Goal: Use online tool/utility: Use online tool/utility

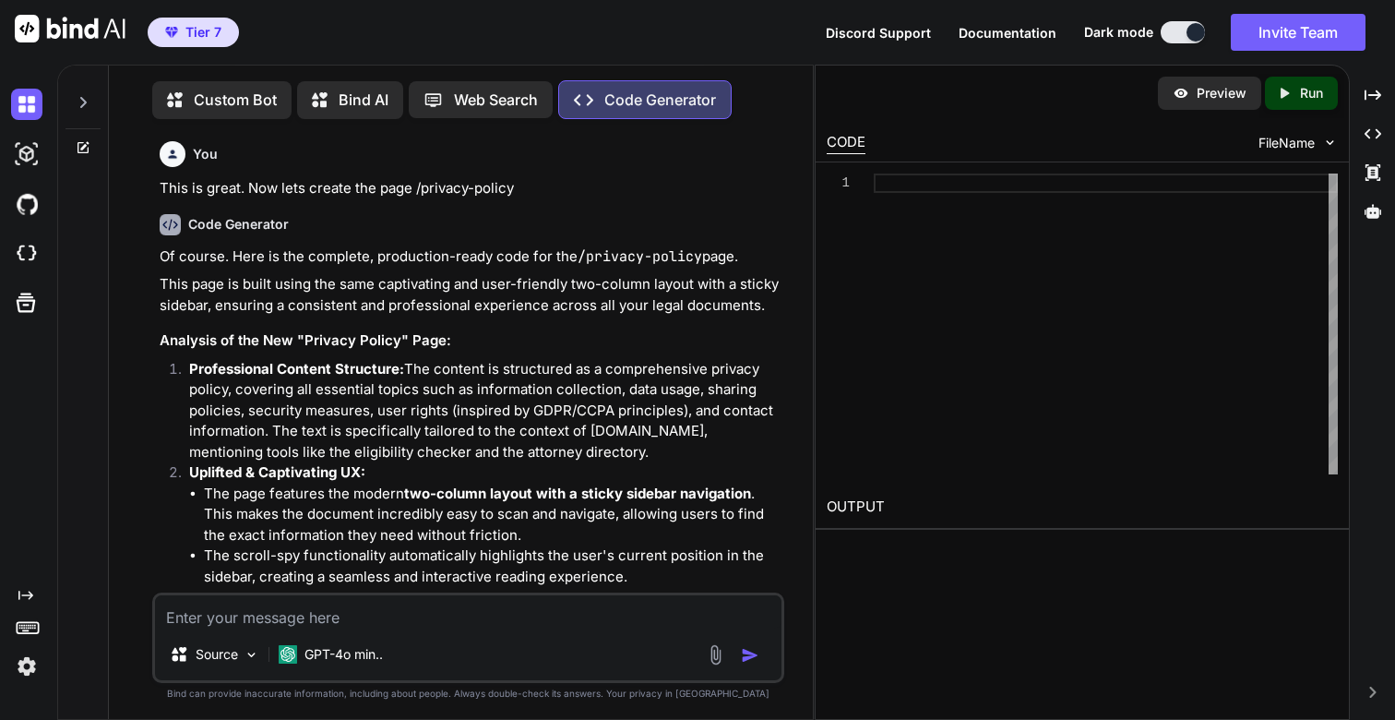
type textarea "x"
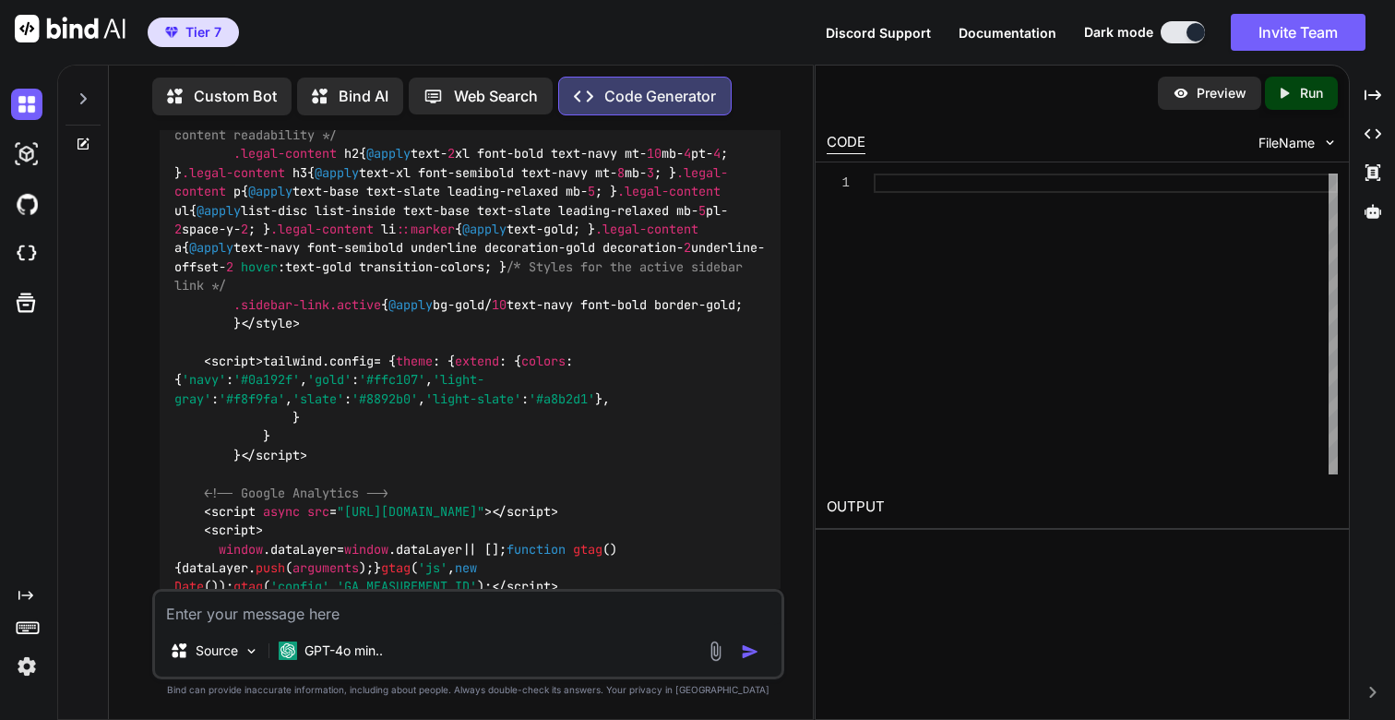
click at [82, 100] on icon at bounding box center [83, 98] width 15 height 15
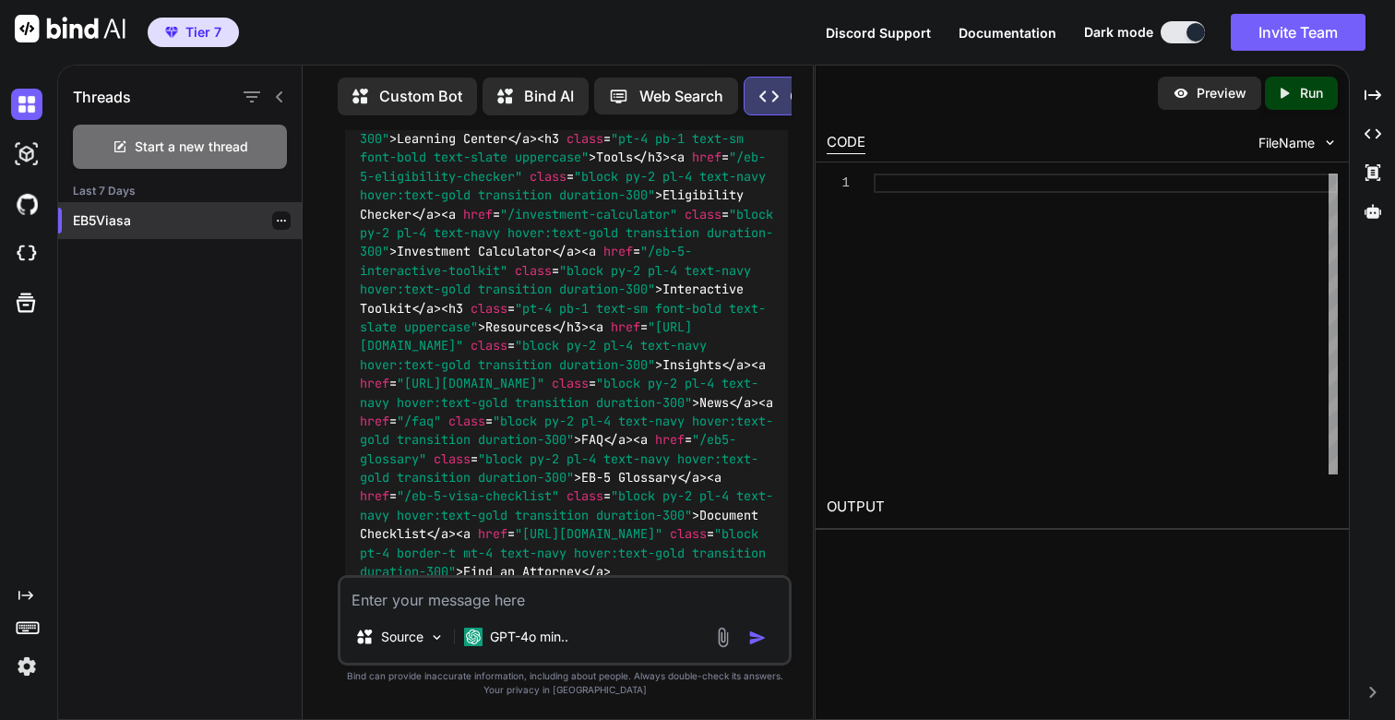
scroll to position [40492, 0]
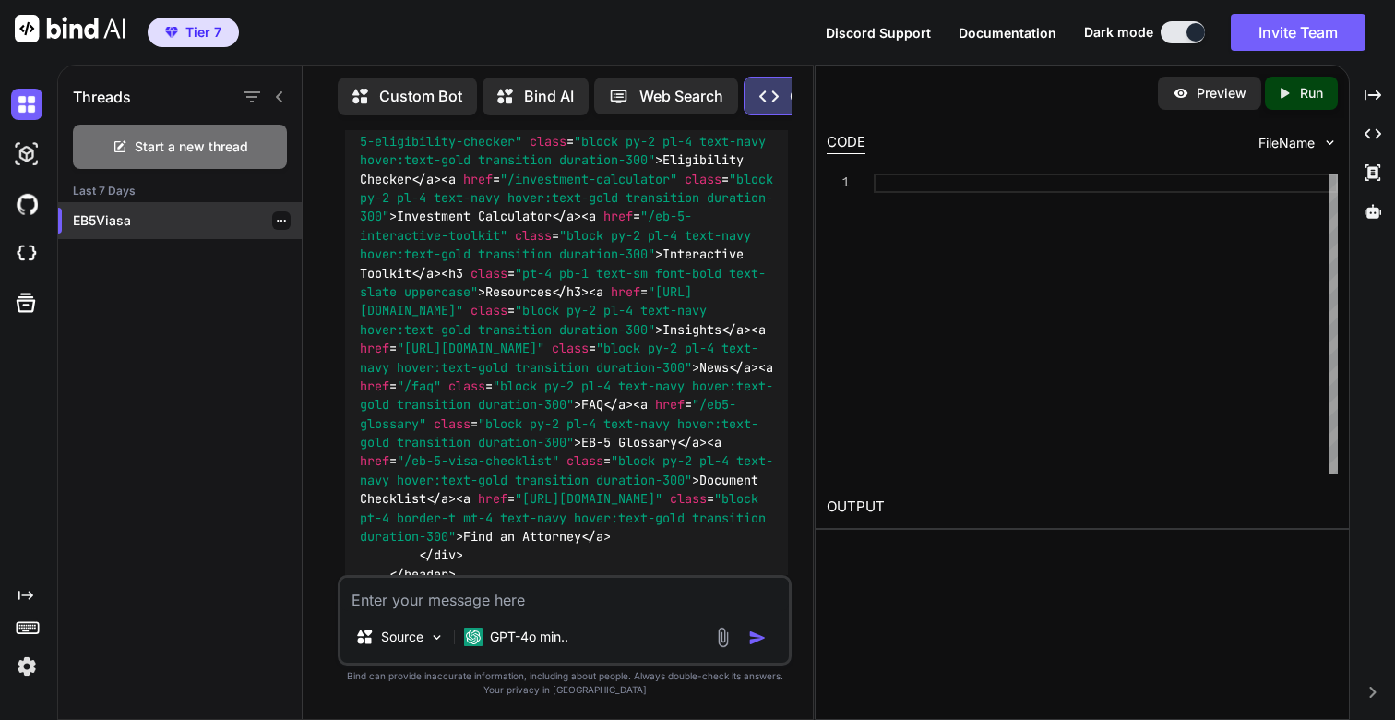
click at [127, 230] on div "EB5Viasa" at bounding box center [180, 220] width 244 height 37
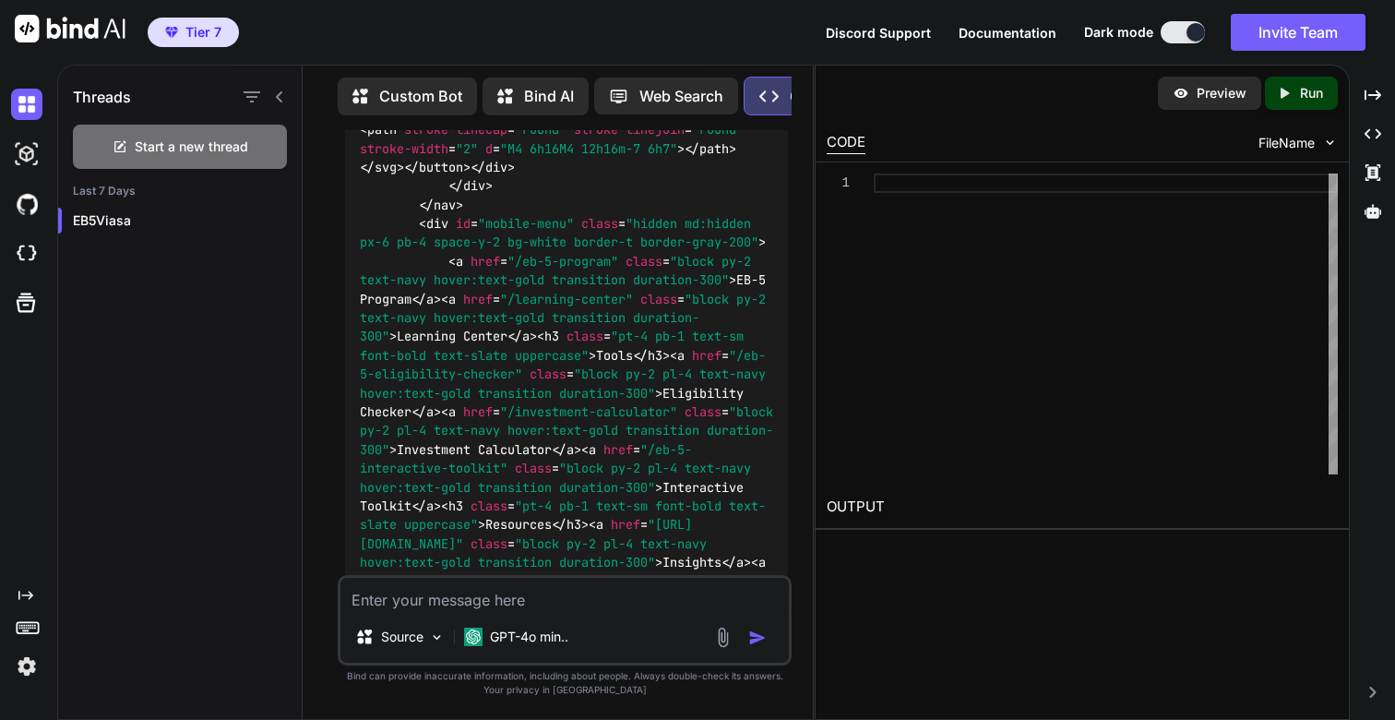
scroll to position [51909, 0]
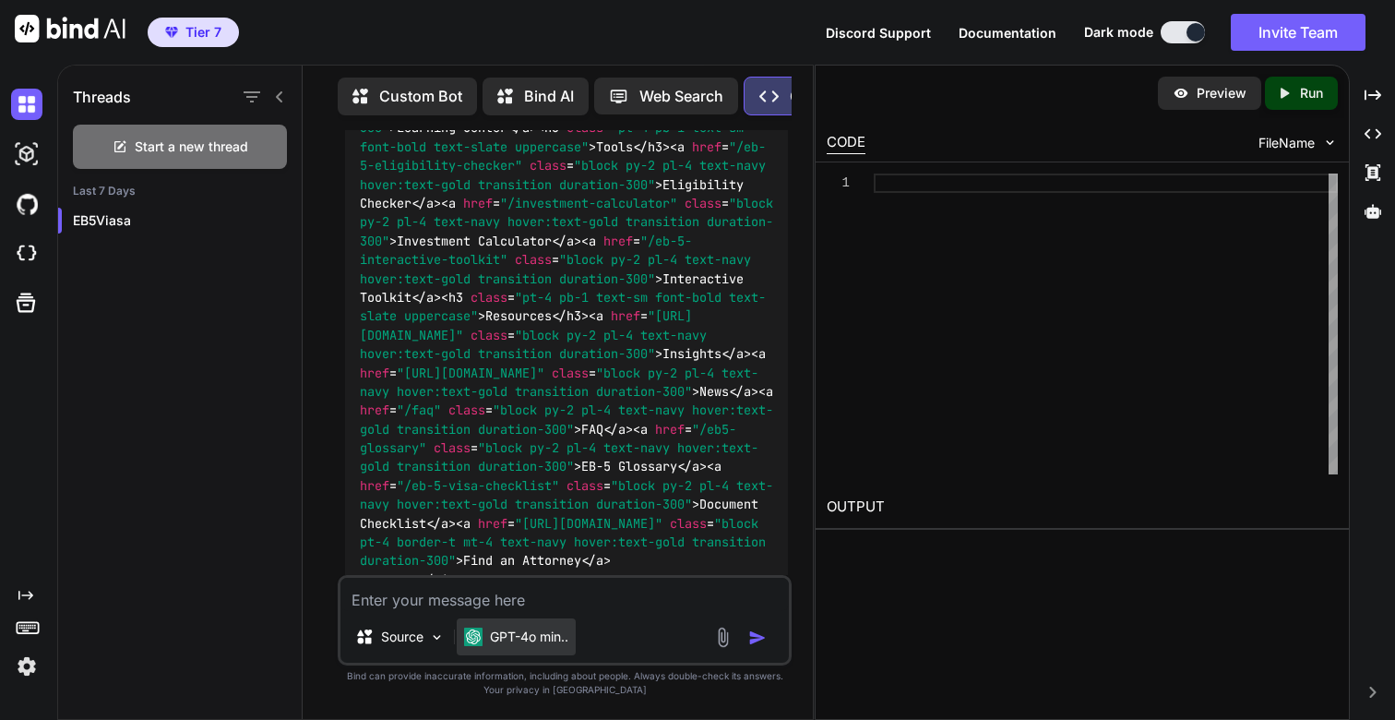
click at [530, 640] on p "GPT-4o min.." at bounding box center [529, 637] width 78 height 18
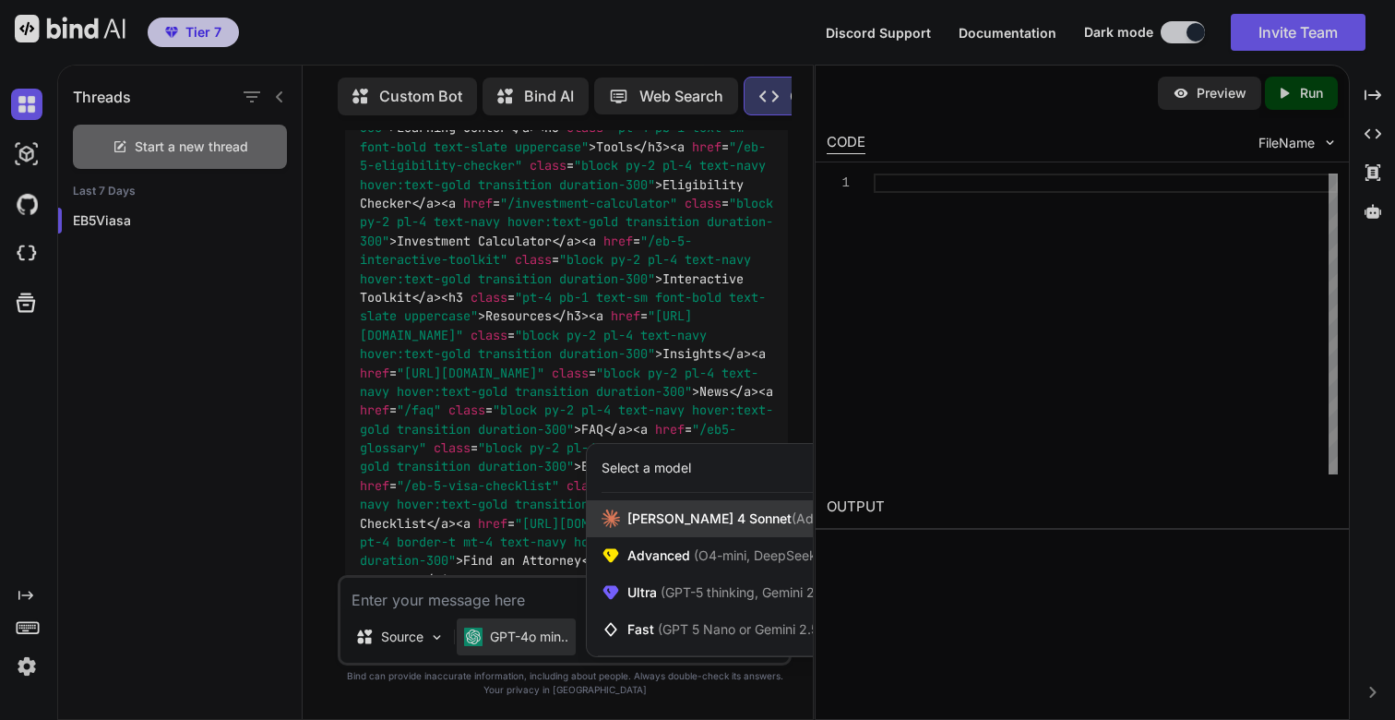
click at [652, 521] on span "[PERSON_NAME] 4 Sonnet (Add API Key)" at bounding box center [753, 518] width 250 height 18
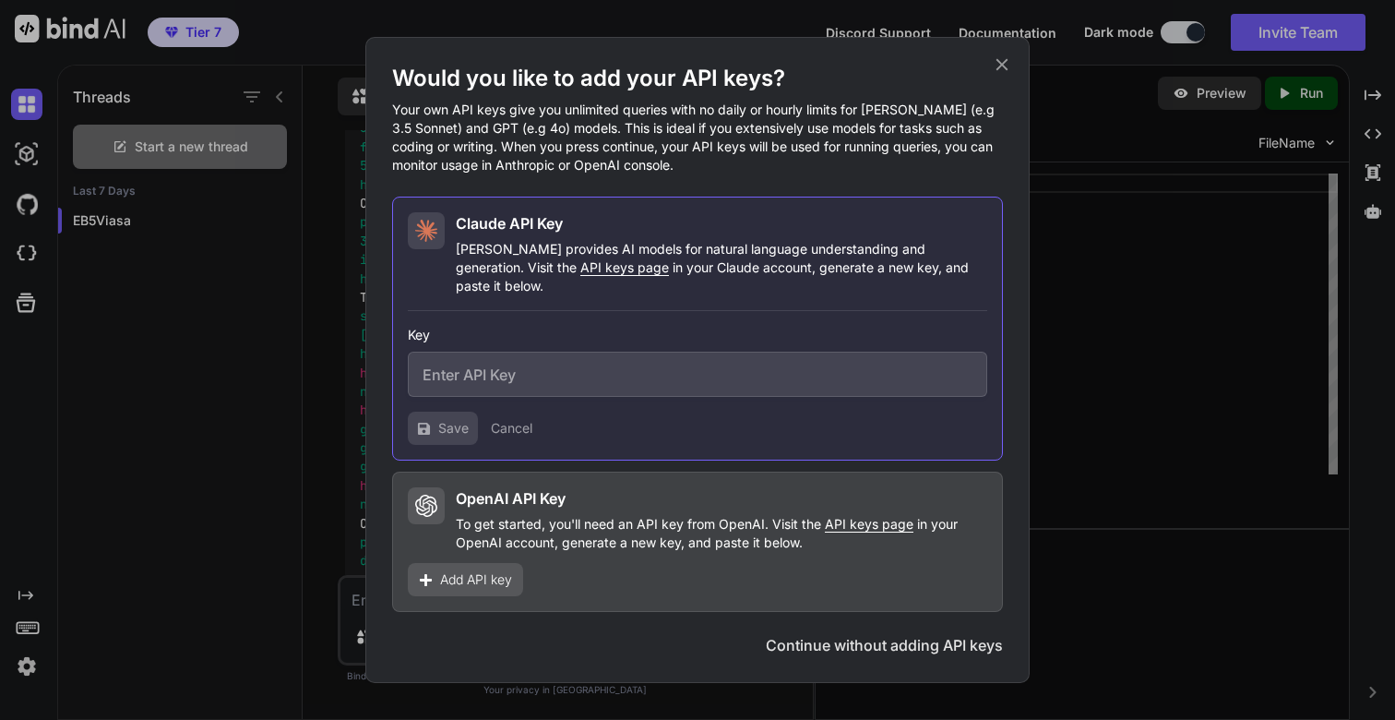
click at [1244, 533] on div "Would you like to add your API keys? Your own API keys give you unlimited queri…" at bounding box center [697, 360] width 1395 height 720
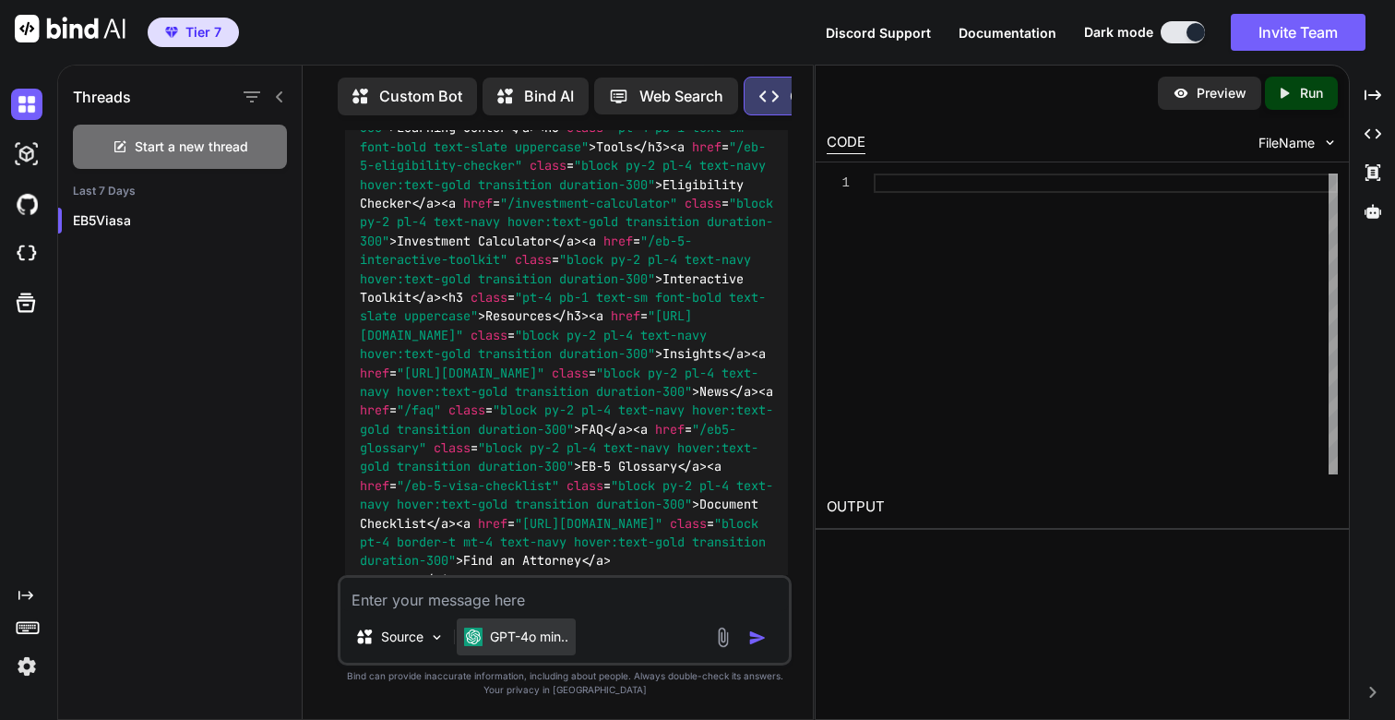
click at [508, 641] on p "GPT-4o min.." at bounding box center [529, 637] width 78 height 18
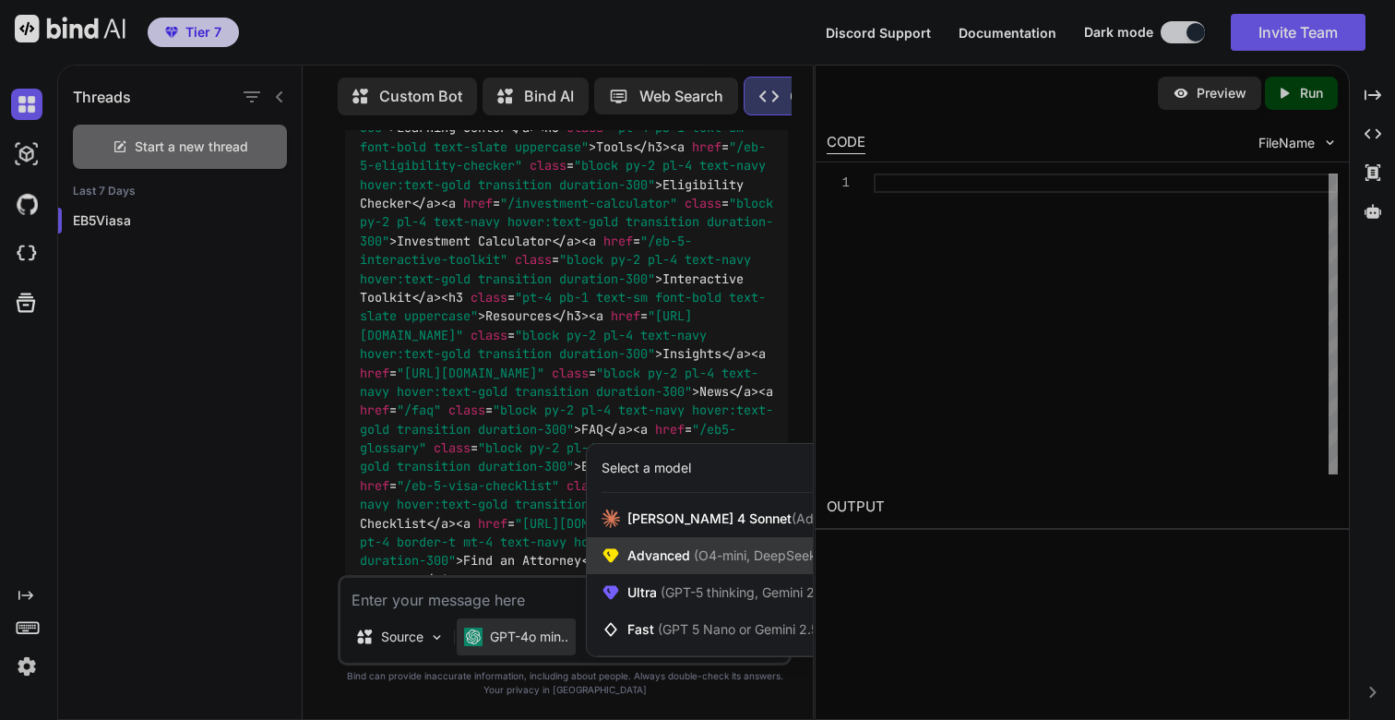
click at [680, 551] on span "Advanced (O4-mini, DeepSeek R1)" at bounding box center [733, 555] width 211 height 18
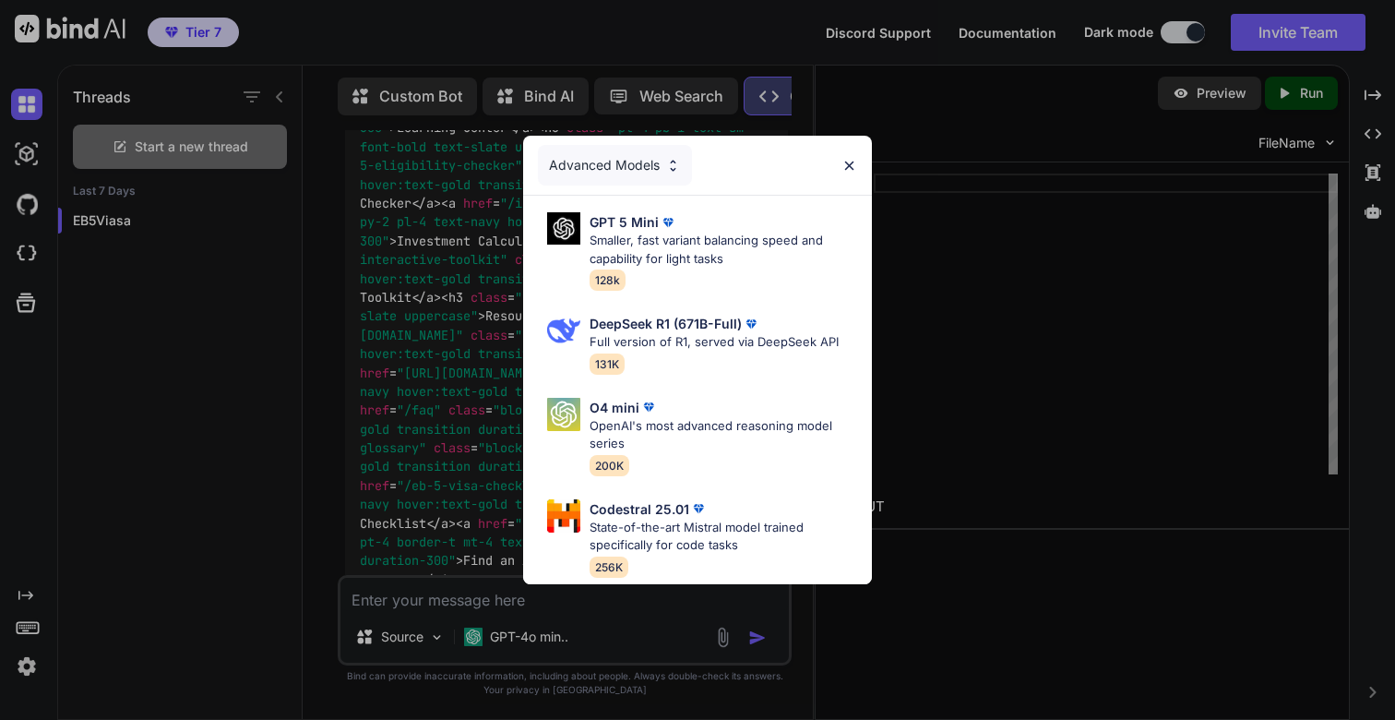
click at [628, 148] on div "Advanced Models" at bounding box center [615, 165] width 154 height 41
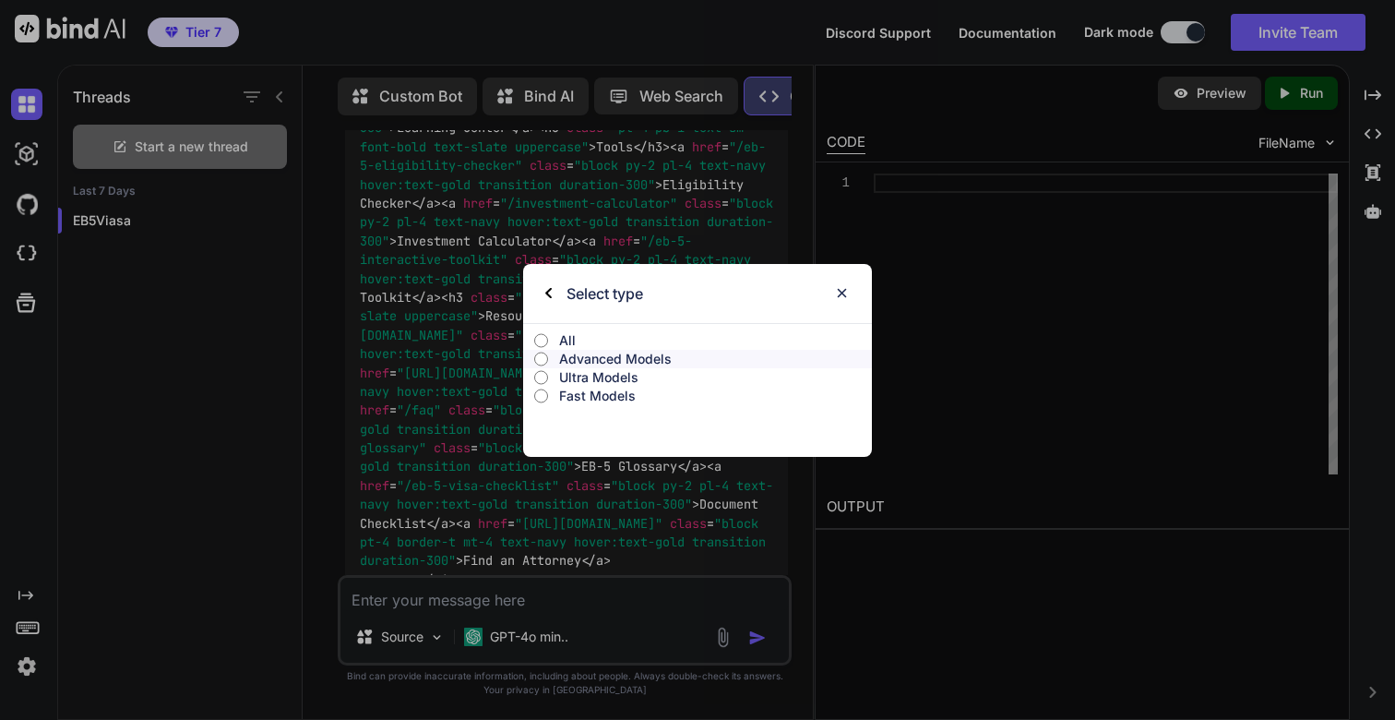
click at [560, 340] on p "All" at bounding box center [715, 340] width 313 height 18
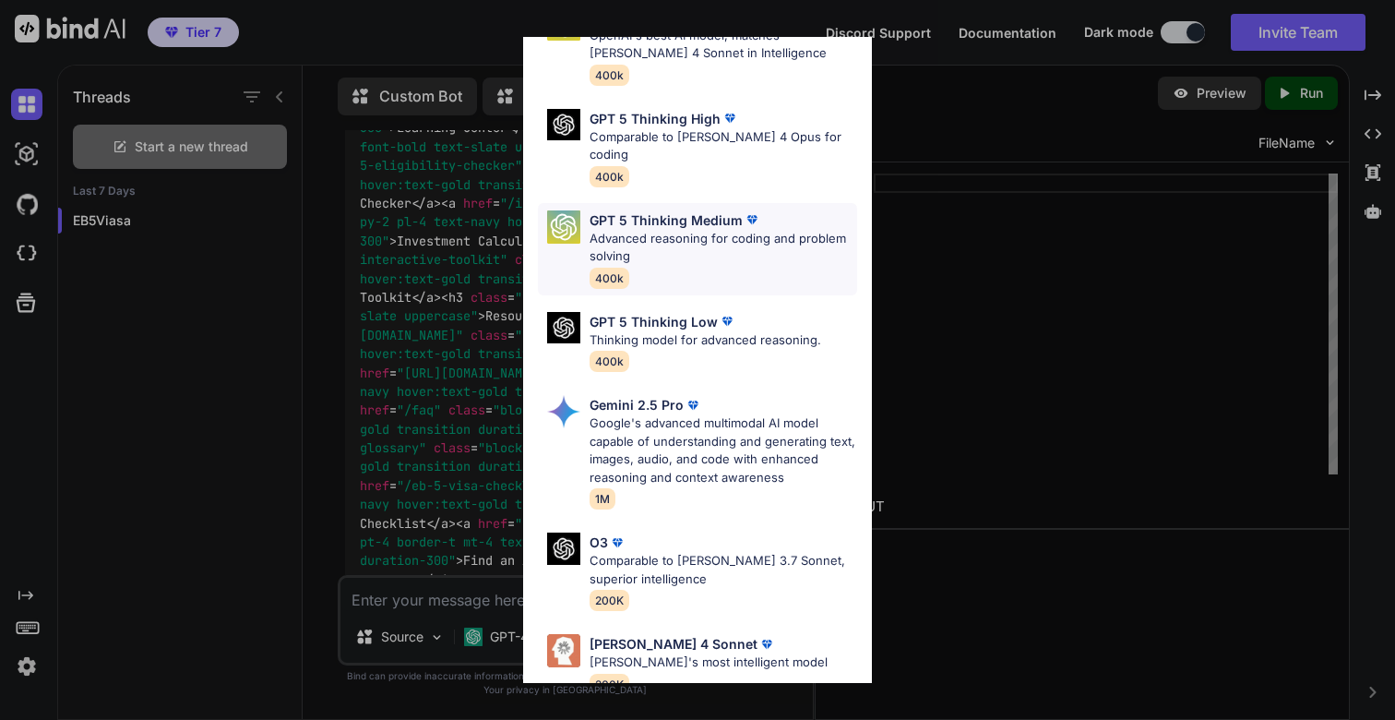
scroll to position [536, 0]
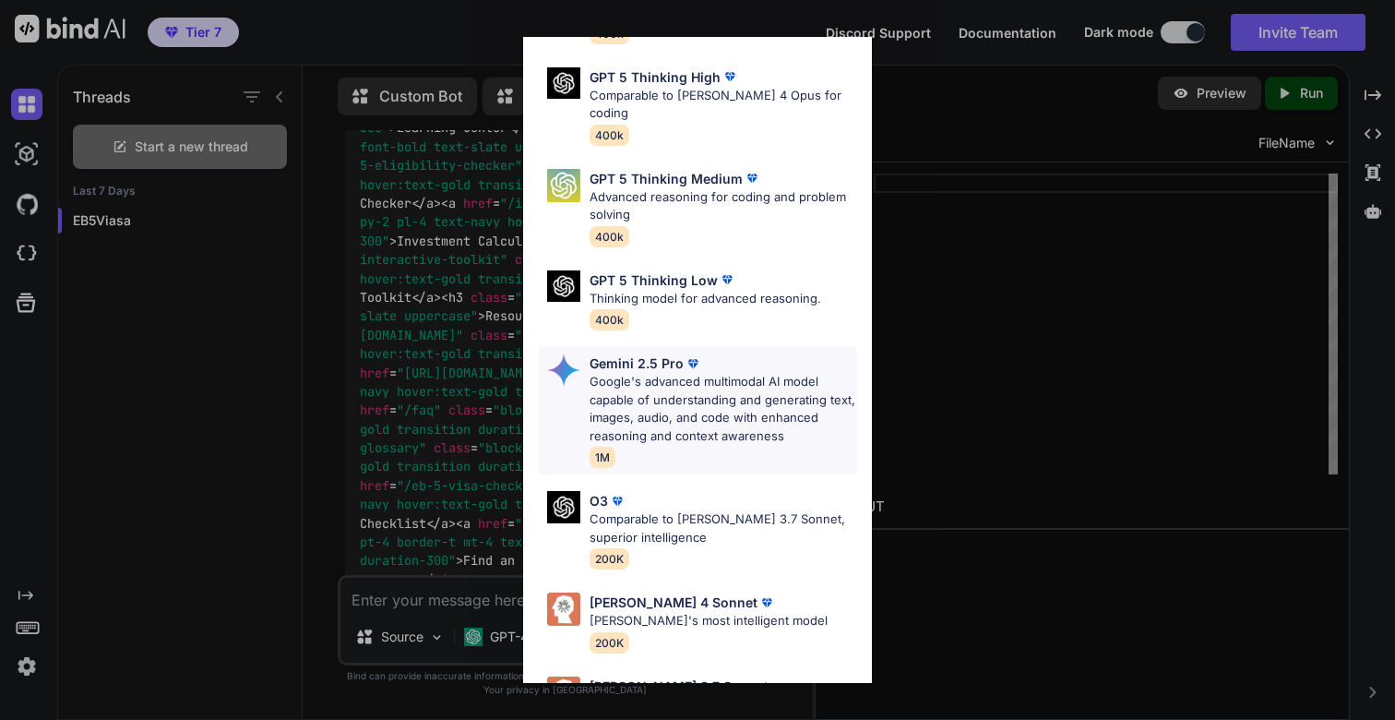
click at [678, 373] on p "Google's advanced multimodal AI model capable of understanding and generating t…" at bounding box center [724, 409] width 268 height 72
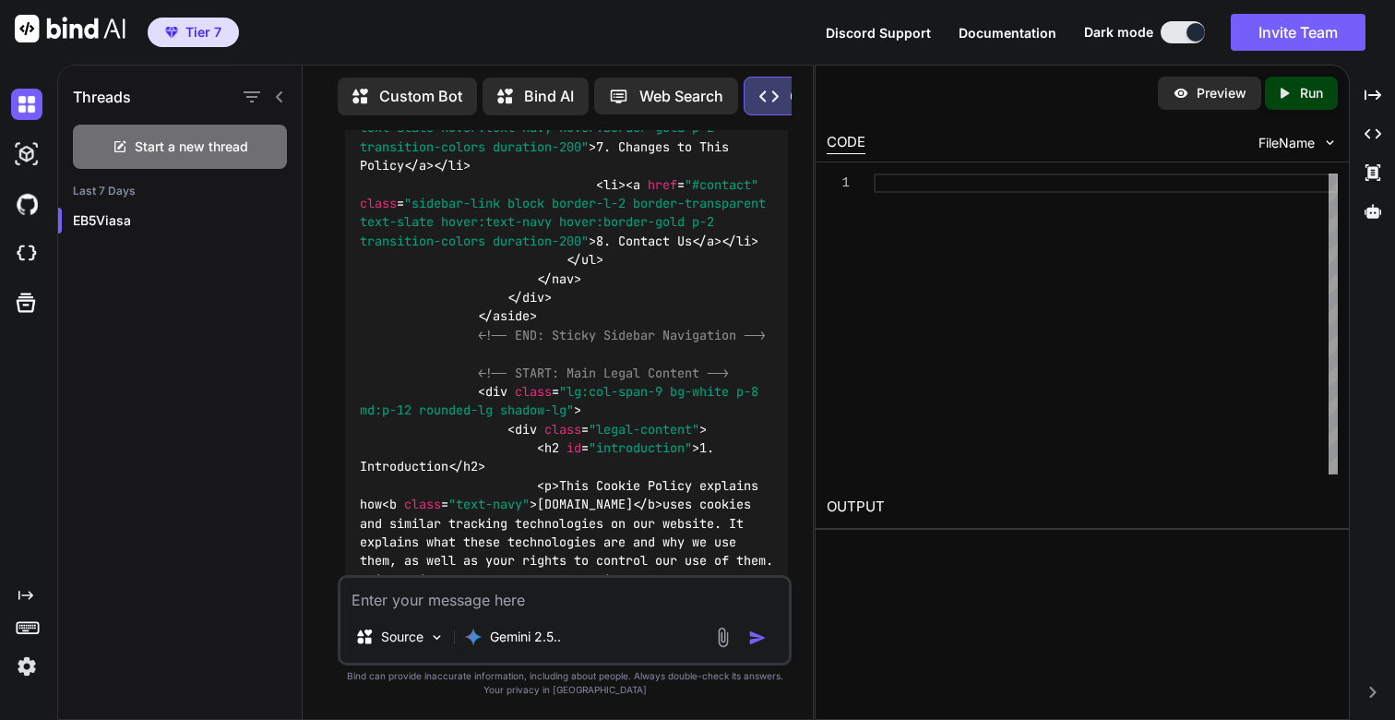
scroll to position [53653, 0]
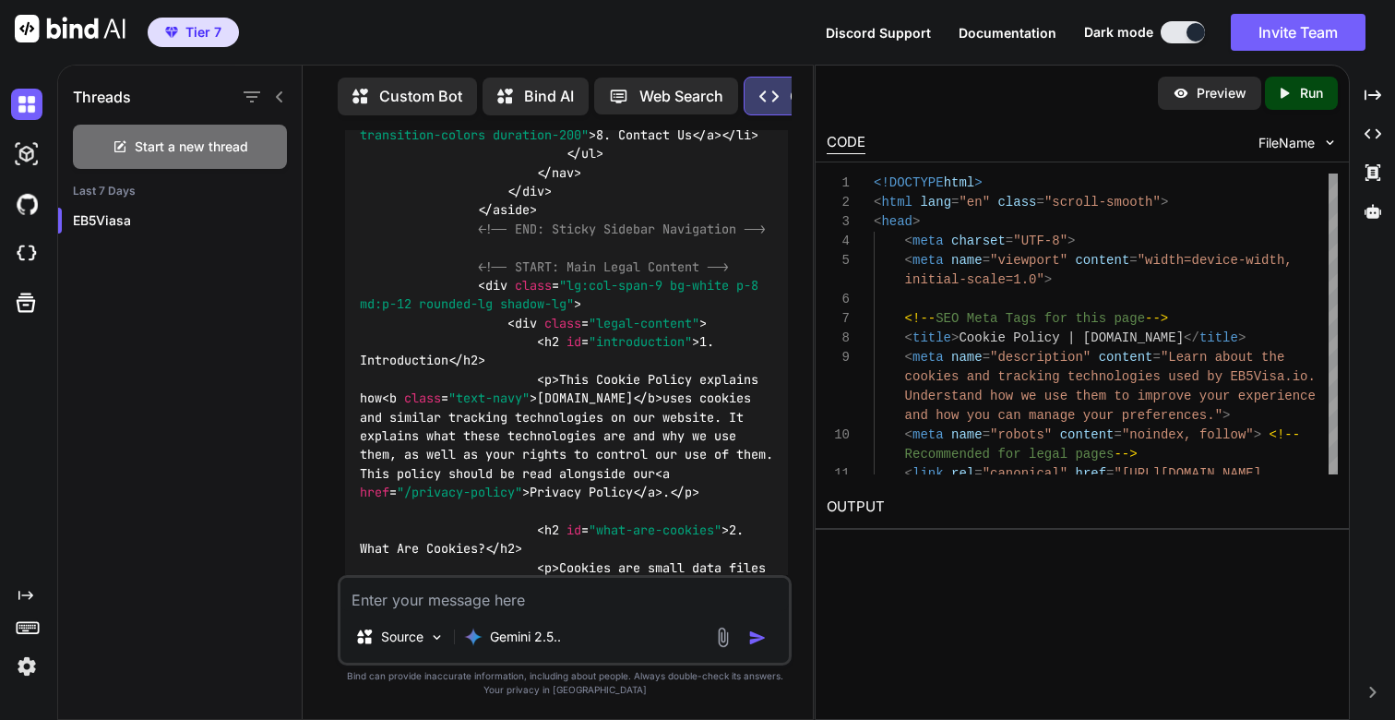
click at [1302, 83] on div "Created with Pixso. Run" at bounding box center [1301, 93] width 73 height 33
click at [891, 551] on link "[URL][DOMAIN_NAME]" at bounding box center [902, 551] width 150 height 18
click at [975, 546] on link "[URL][DOMAIN_NAME]" at bounding box center [902, 551] width 150 height 18
click at [479, 601] on textarea at bounding box center [565, 594] width 449 height 33
type textarea "This is great"
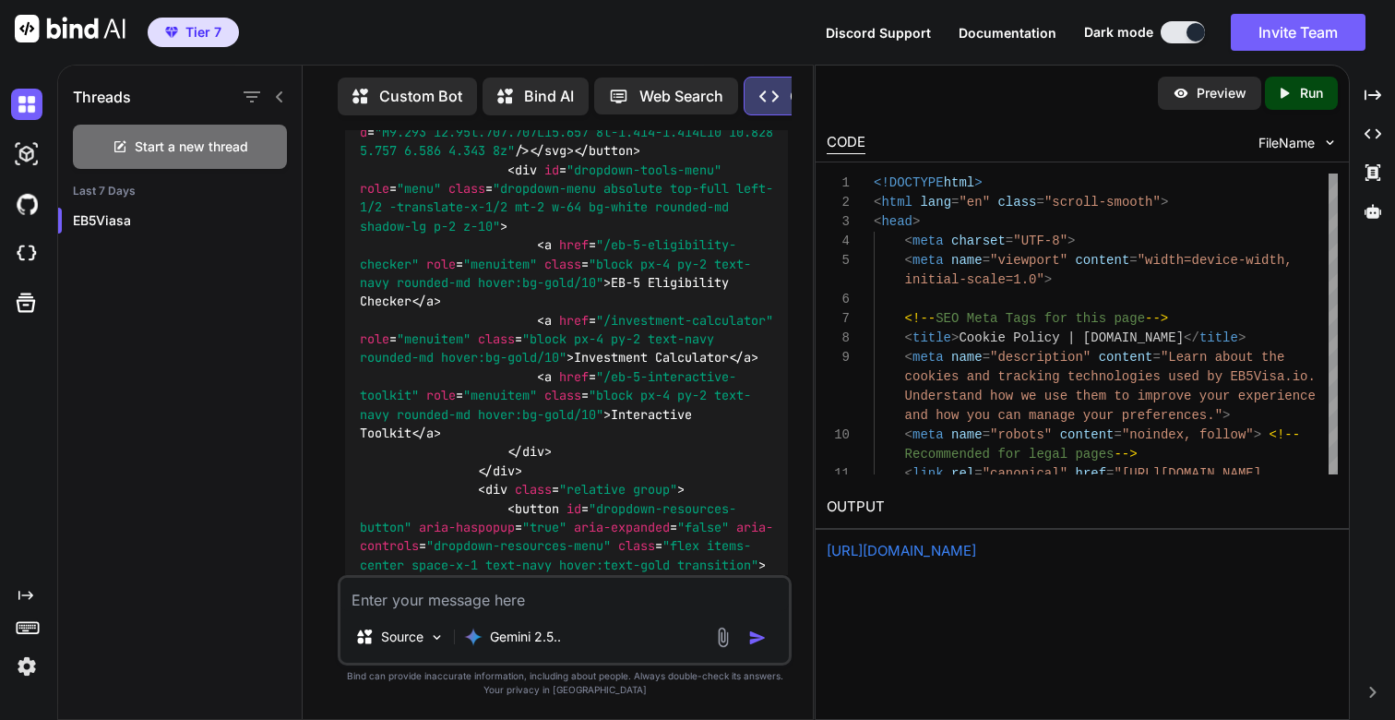
scroll to position [39043, 0]
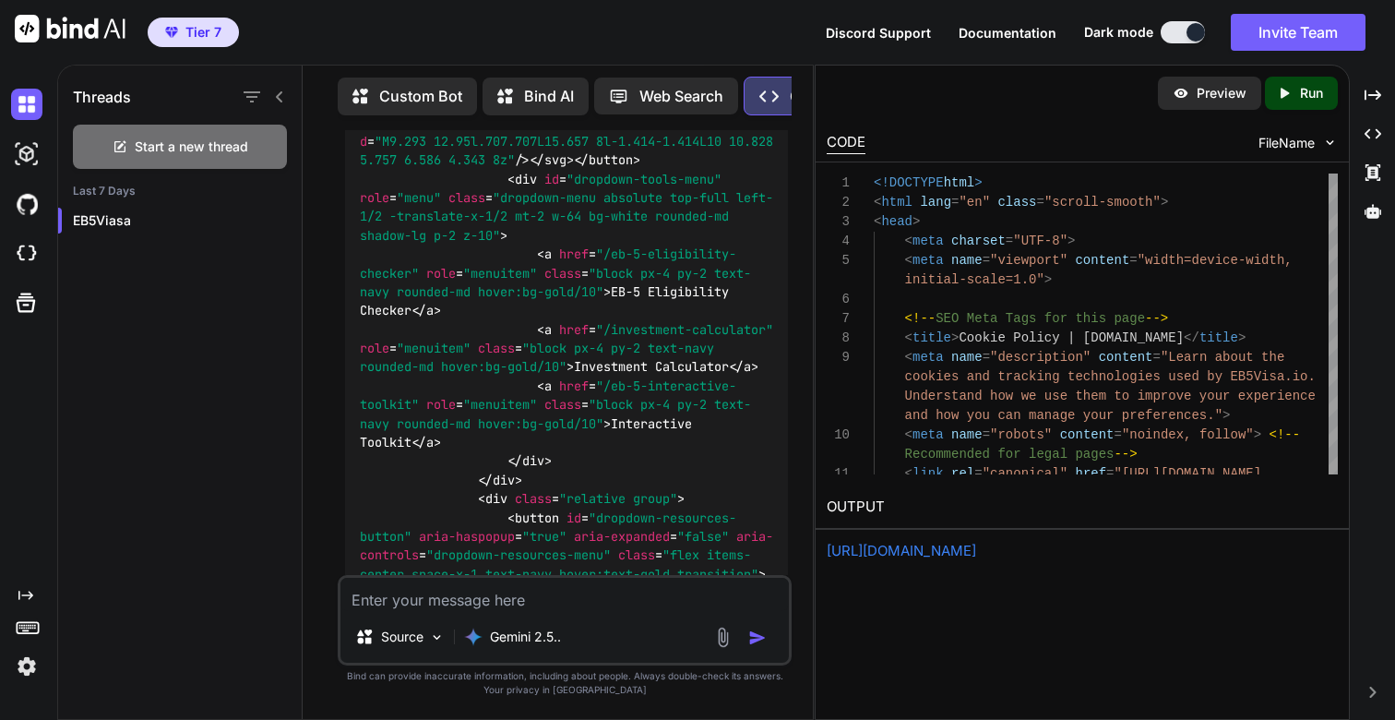
drag, startPoint x: 650, startPoint y: 457, endPoint x: 345, endPoint y: 245, distance: 370.7
copy p "Lore ip dolor. Sit amet consec adi elit sed doe tempori utl /etdolo-magnaa Eni …"
click at [500, 610] on textarea at bounding box center [565, 594] width 449 height 33
paste textarea "Lore ip dolor. Sit amet consec adi elit sed doe tempori utl /etdolo-magnaa Eni …"
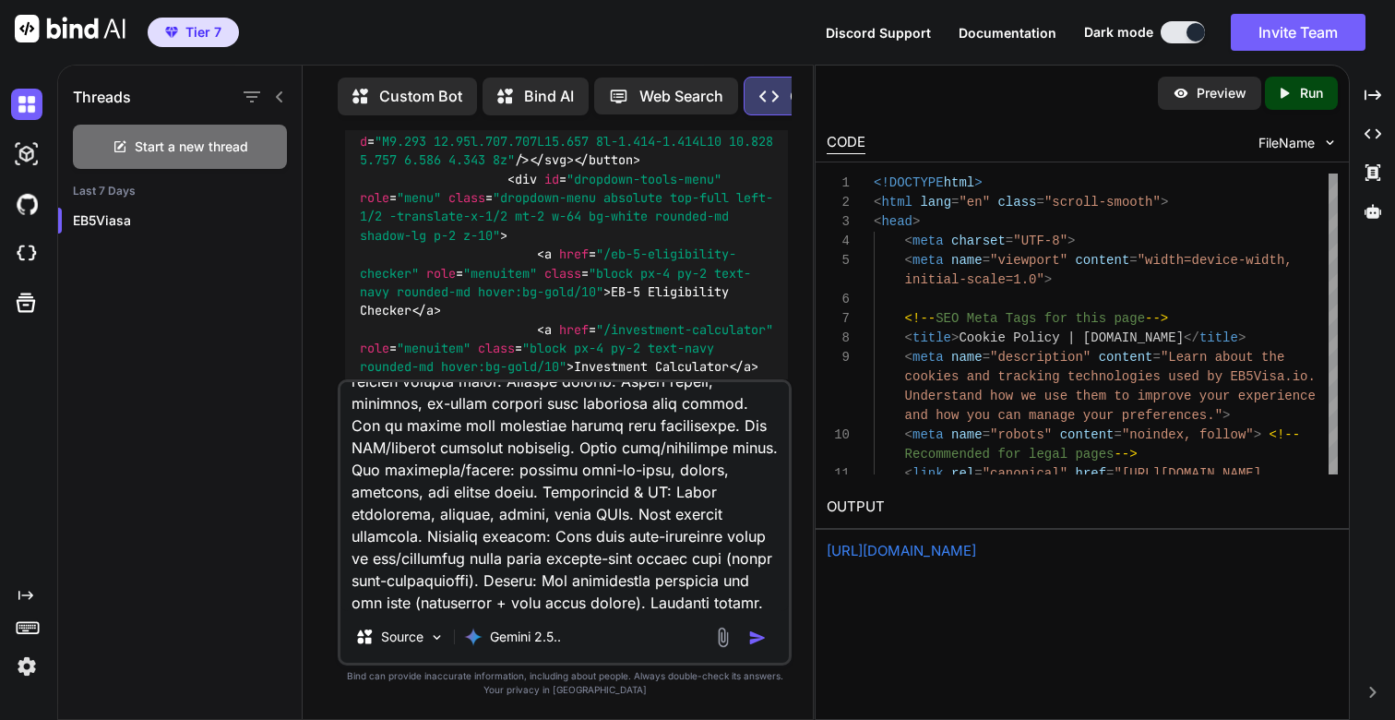
scroll to position [0, 0]
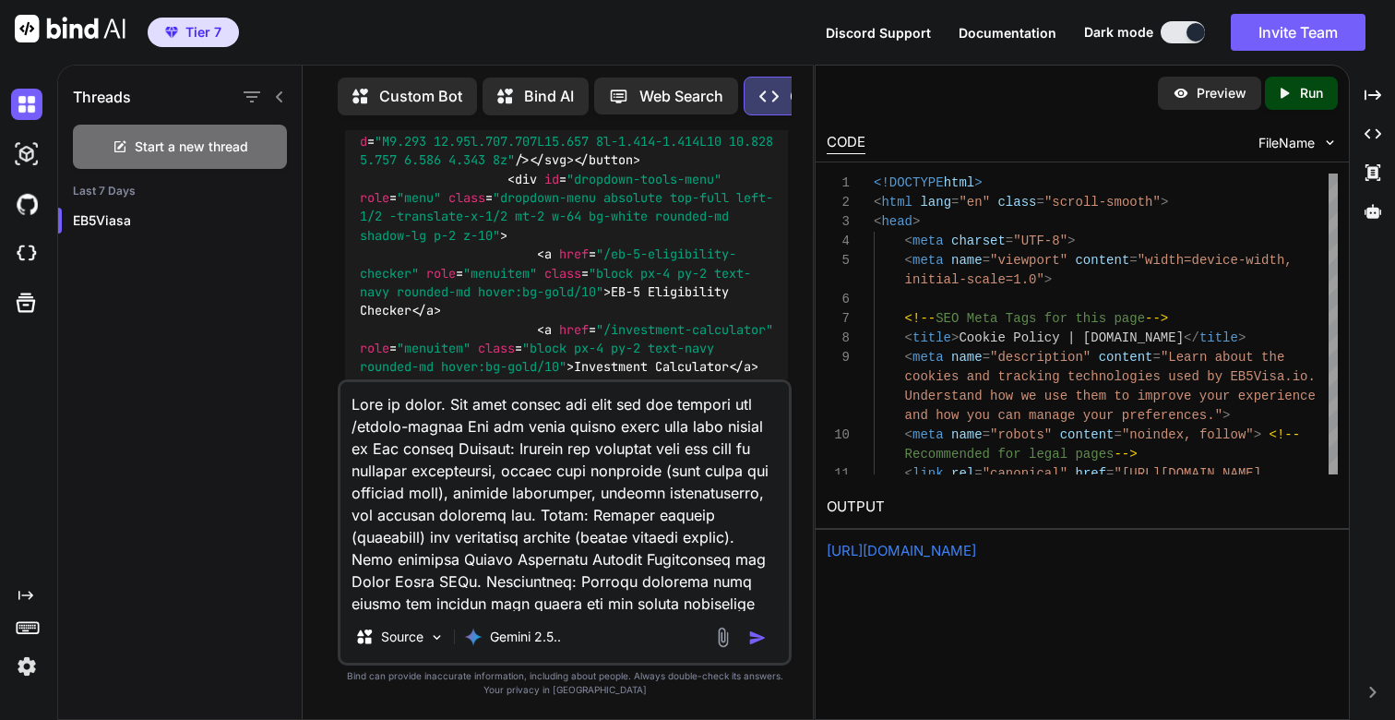
click at [487, 409] on textarea at bounding box center [565, 496] width 449 height 229
click at [455, 428] on textarea at bounding box center [565, 496] width 449 height 229
paste textarea "attorney-directory-terms"
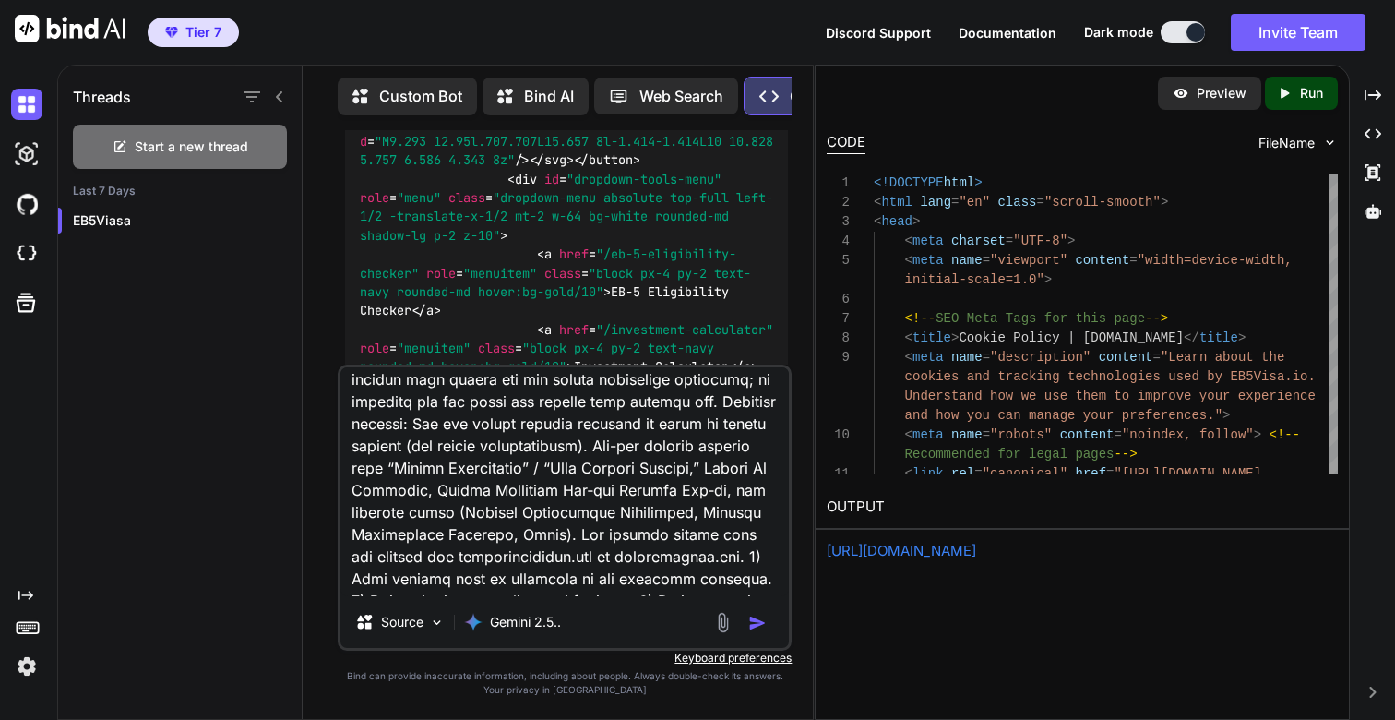
scroll to position [257, 0]
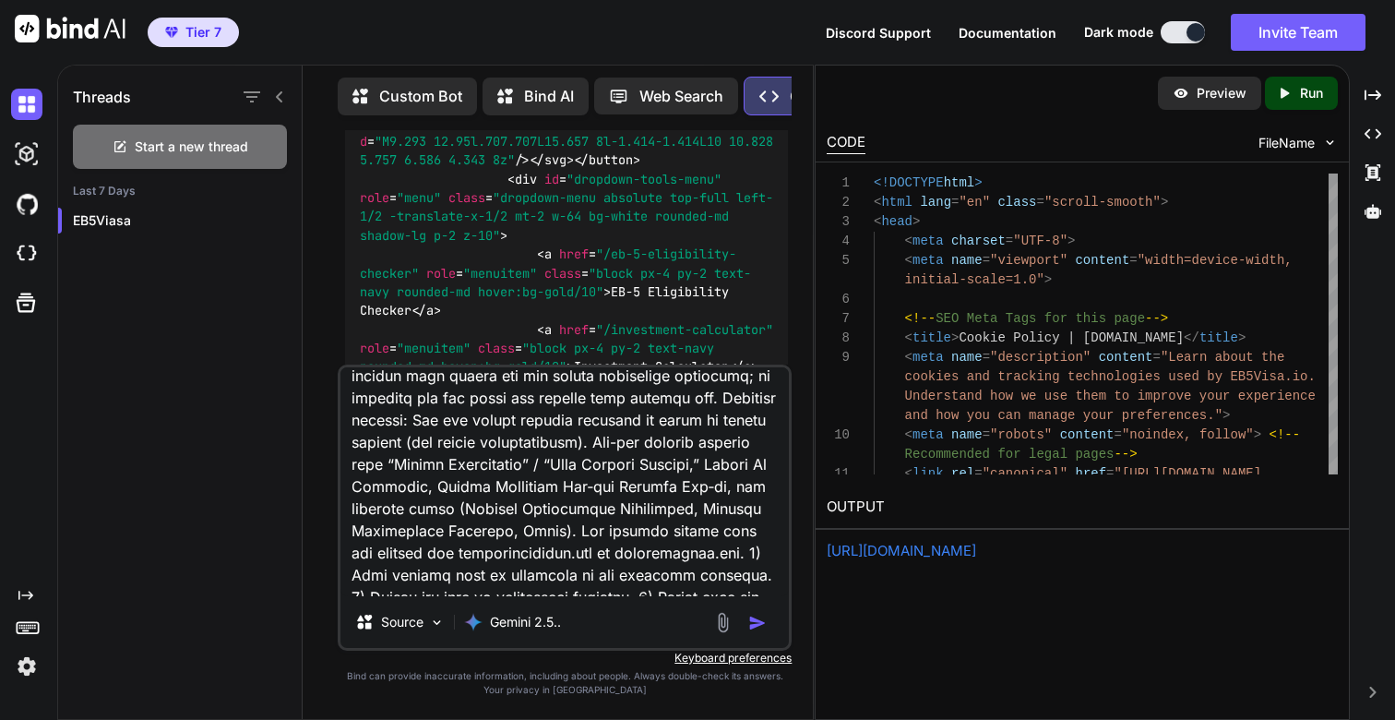
click at [725, 551] on textarea at bounding box center [565, 481] width 449 height 229
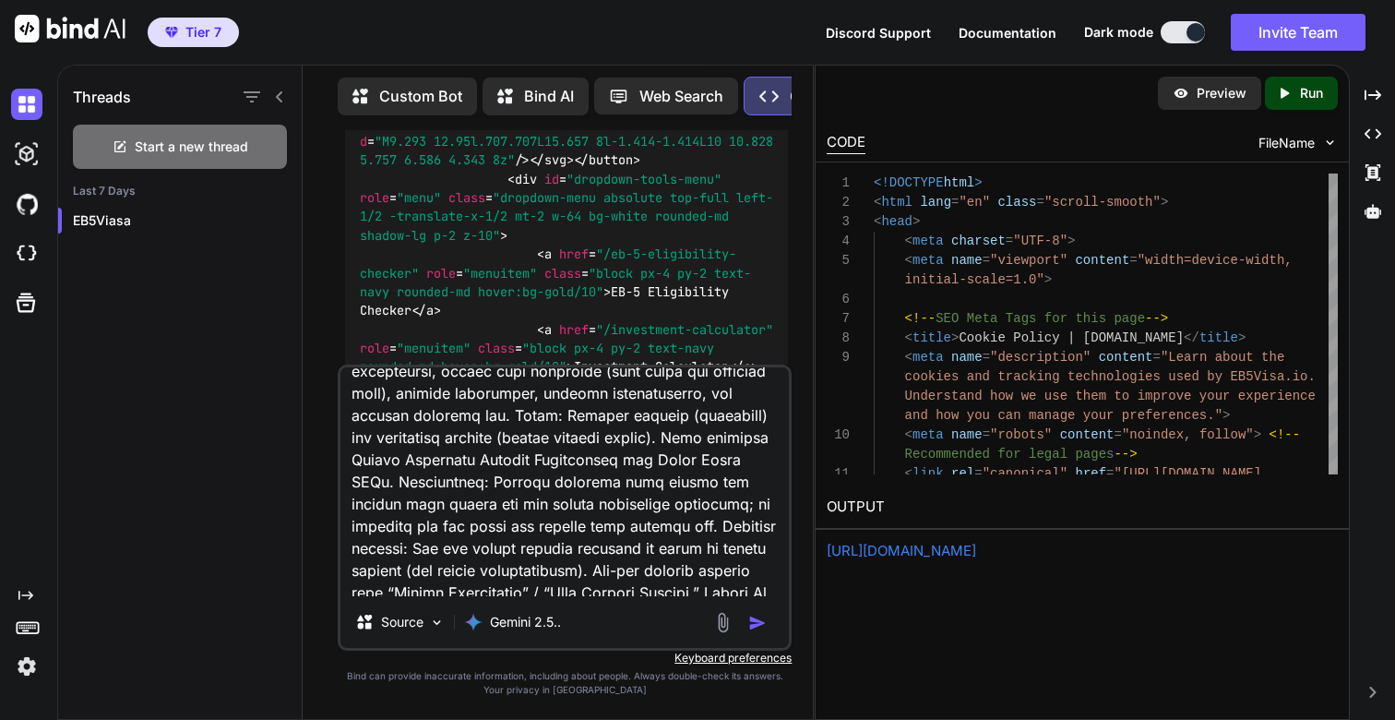
scroll to position [0, 0]
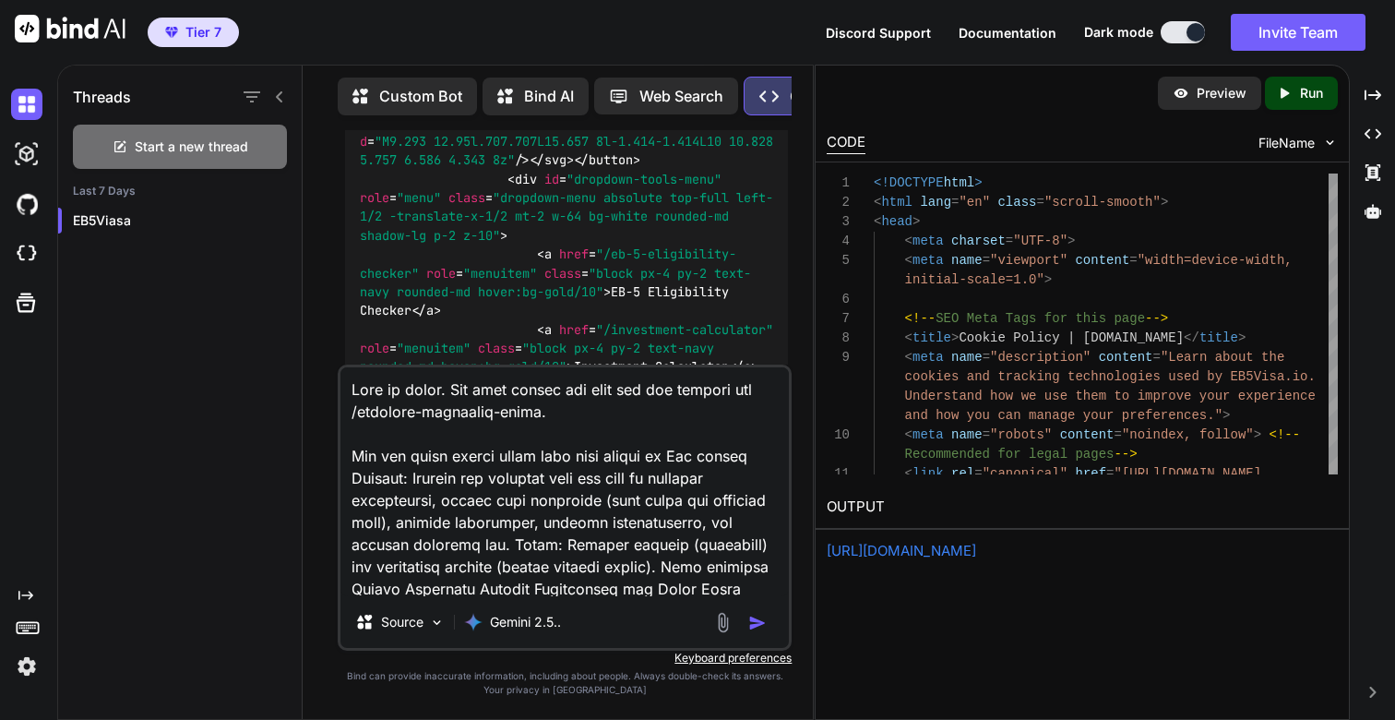
paste textarea "Key points Purpose: Directory helps locate/review EB‑5 attorneys by location, l…"
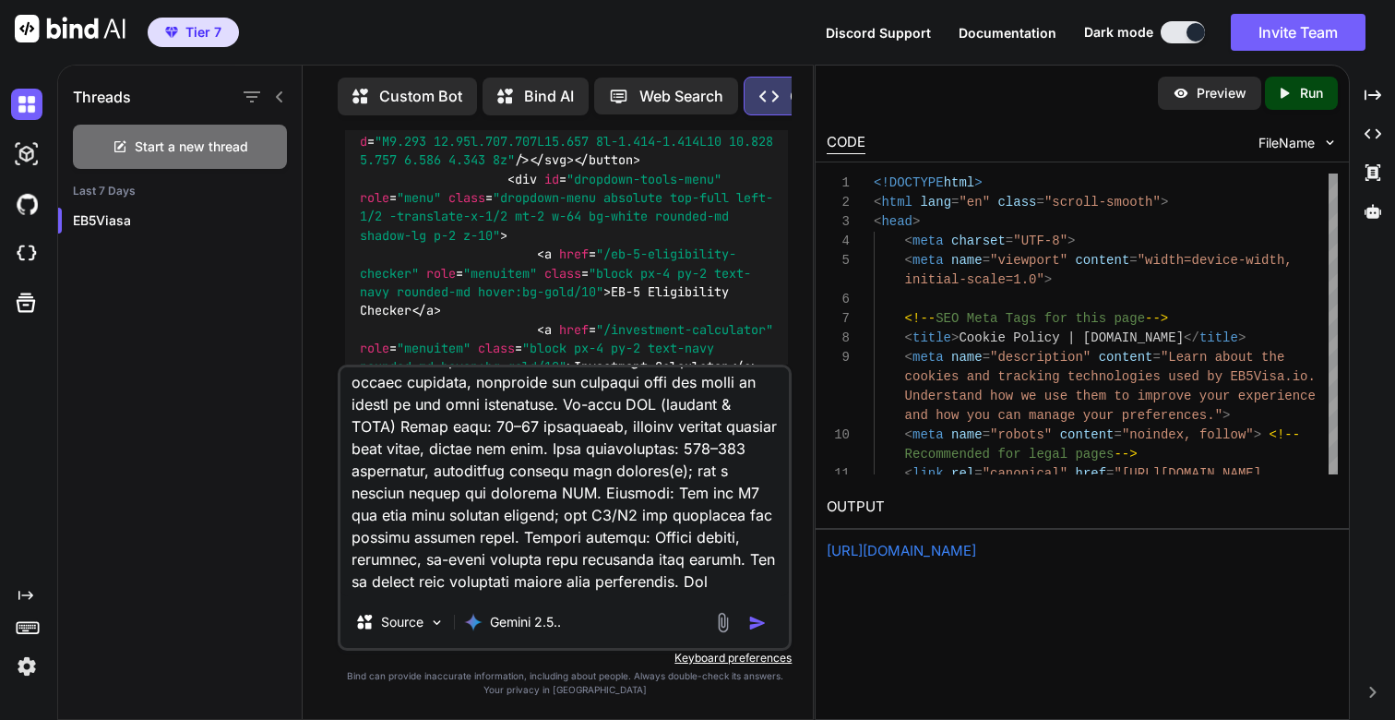
scroll to position [801, 0]
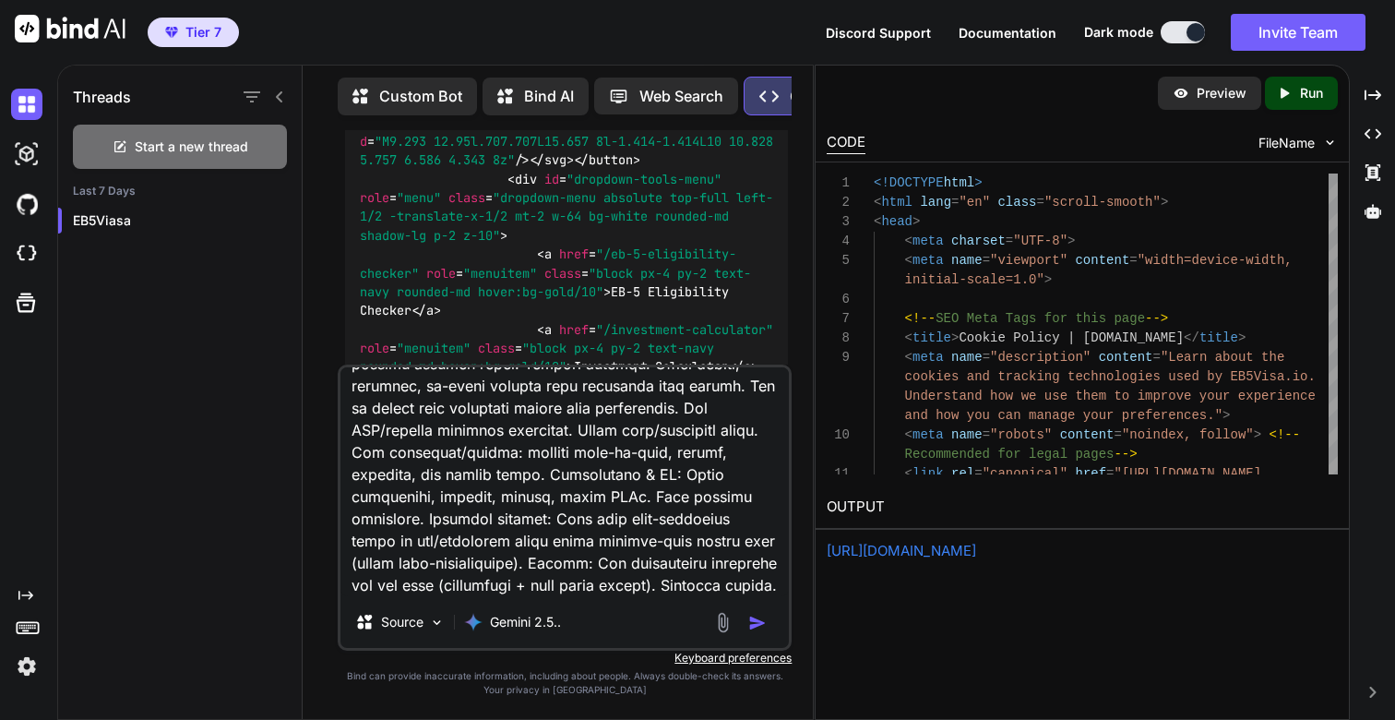
type textarea "Lore ip dolor. Sit amet consec adi elit sed doe tempori utl /etdolore-magnaaliq…"
click at [763, 626] on img "button" at bounding box center [757, 623] width 18 height 18
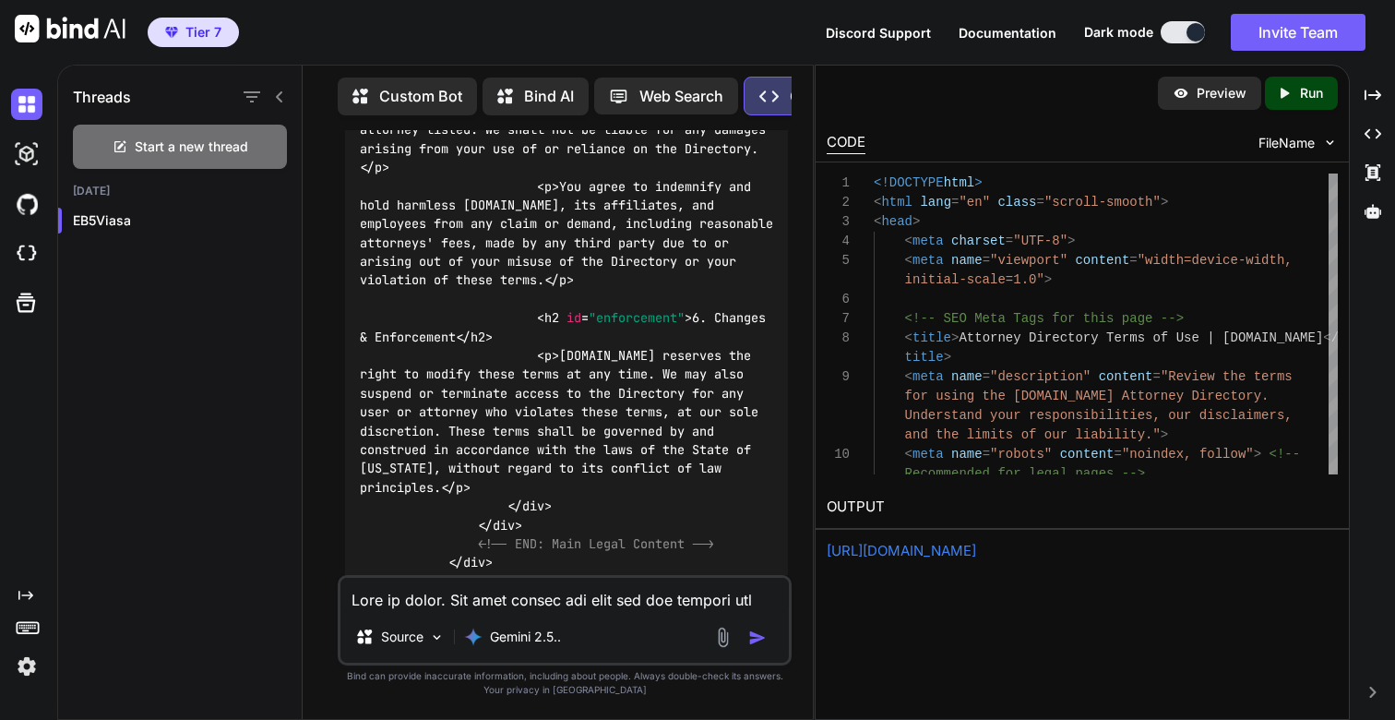
scroll to position [67618, 0]
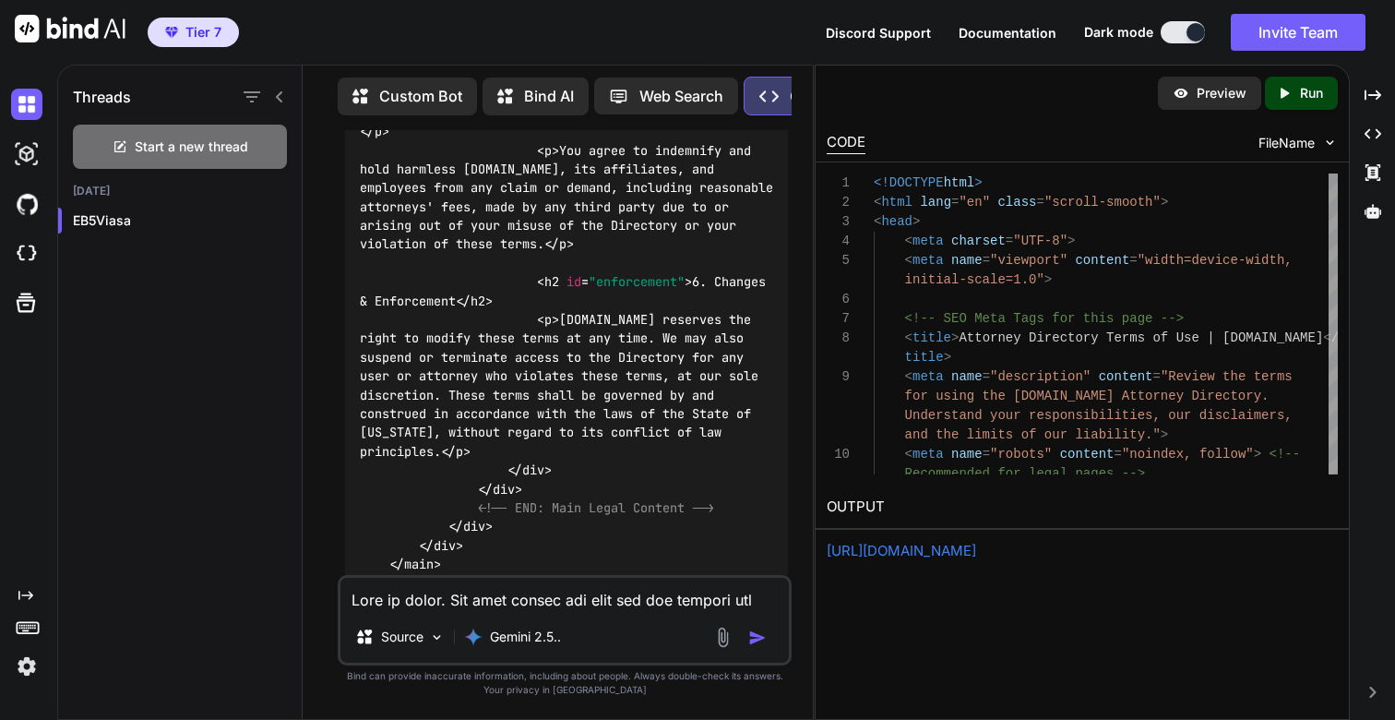
click at [1298, 97] on icon "Created with Pixso." at bounding box center [1288, 93] width 24 height 17
click at [944, 555] on link "[URL][DOMAIN_NAME]" at bounding box center [902, 551] width 150 height 18
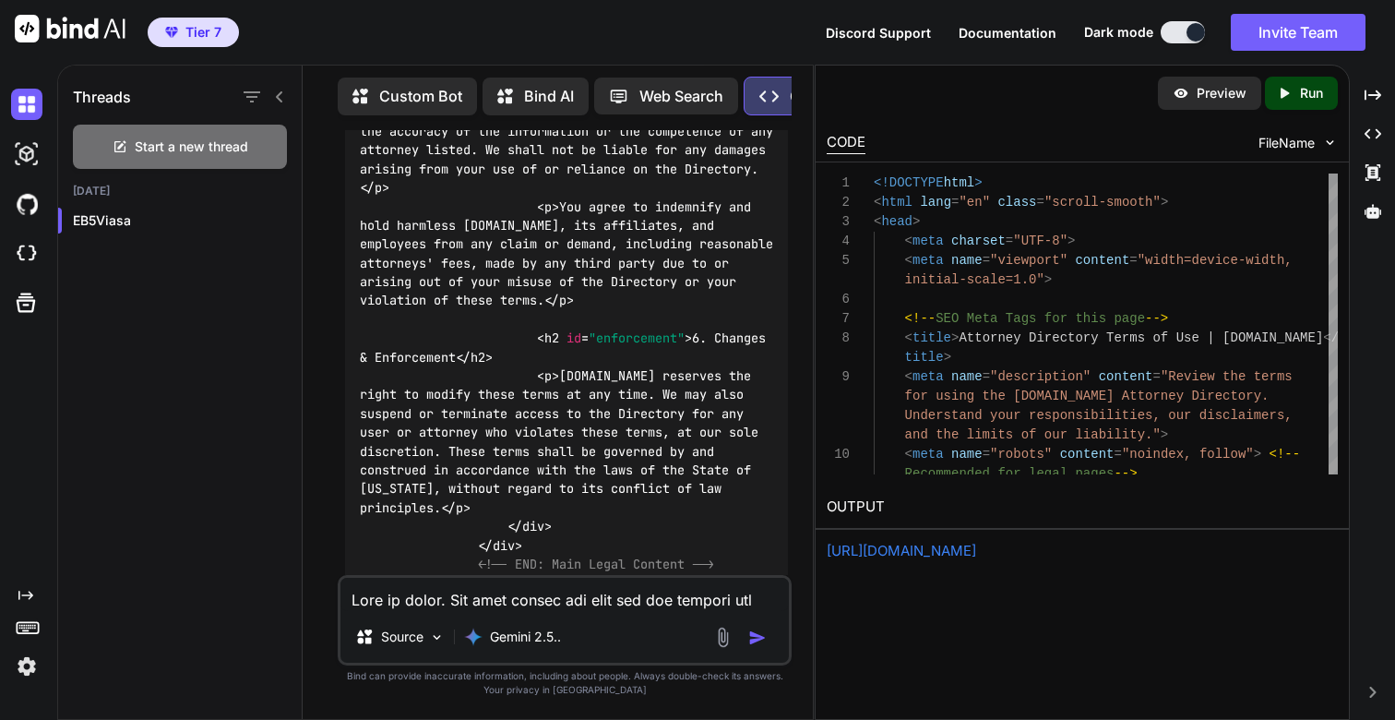
scroll to position [67797, 0]
